Goal: Navigation & Orientation: Find specific page/section

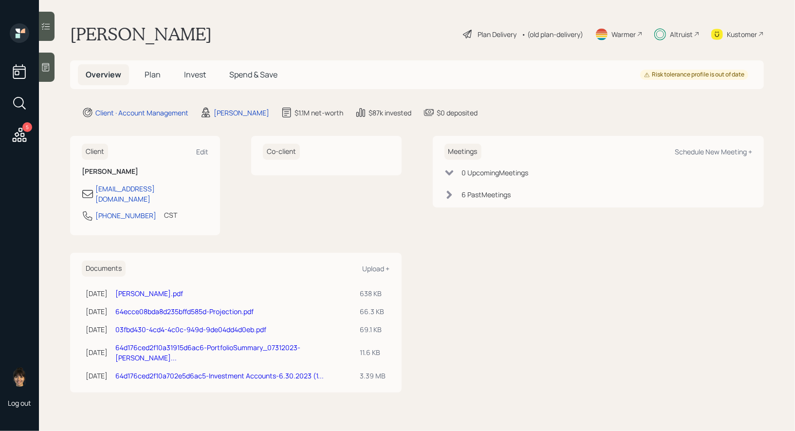
click at [153, 76] on span "Plan" at bounding box center [153, 74] width 16 height 11
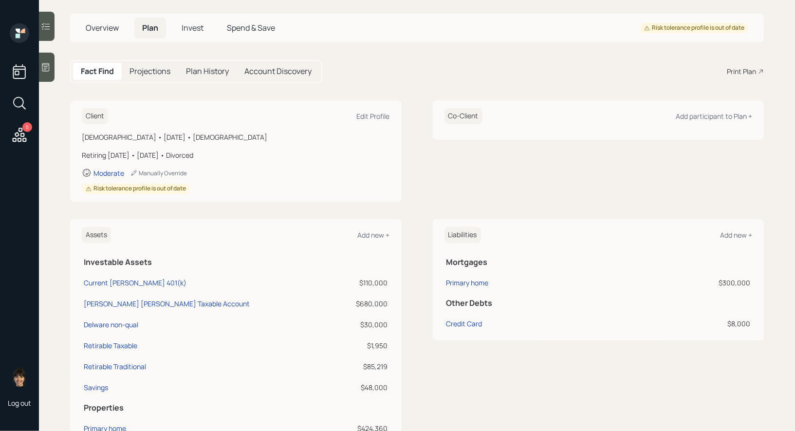
scroll to position [39, 0]
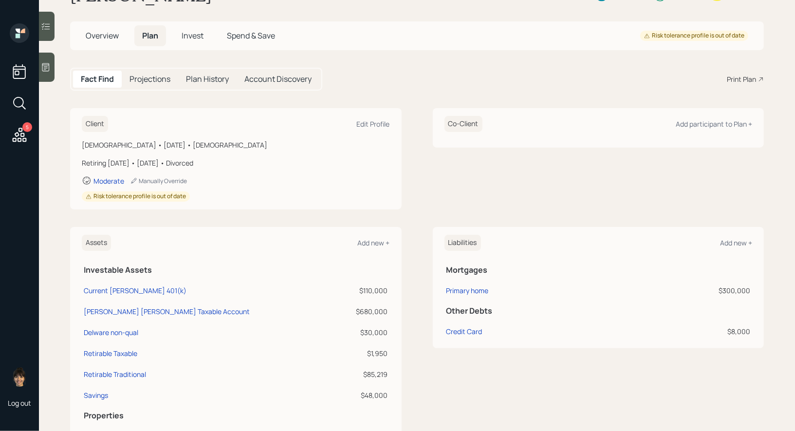
click at [194, 34] on span "Invest" at bounding box center [193, 35] width 22 height 11
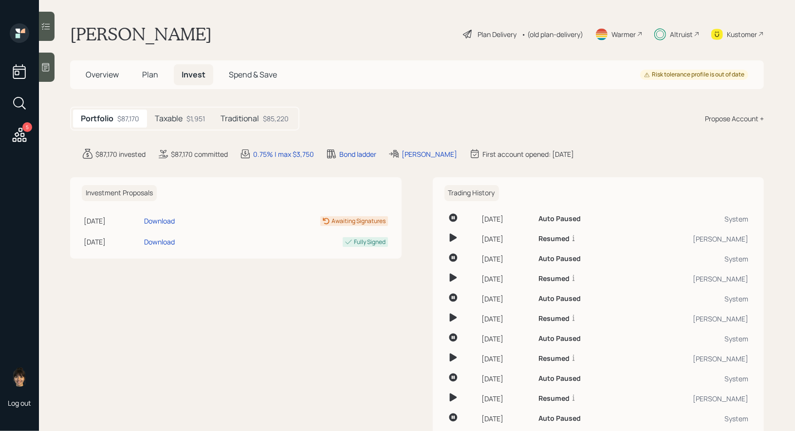
click at [741, 33] on div "Kustomer" at bounding box center [742, 34] width 30 height 10
click at [623, 32] on div "Warmer" at bounding box center [624, 34] width 24 height 10
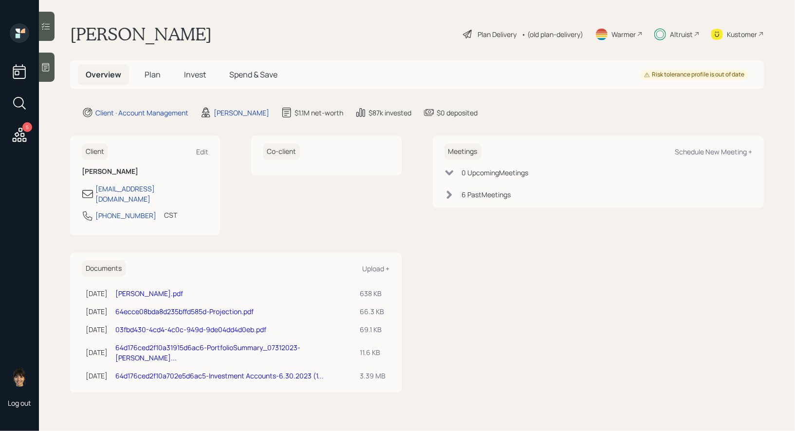
click at [627, 32] on div "Warmer" at bounding box center [624, 34] width 24 height 10
